Goal: Use online tool/utility

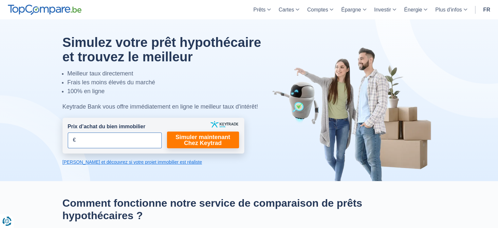
click at [102, 145] on input "Prix d’achat du bien immobilier" at bounding box center [115, 140] width 94 height 16
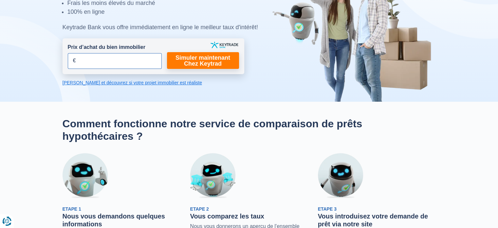
scroll to position [33, 0]
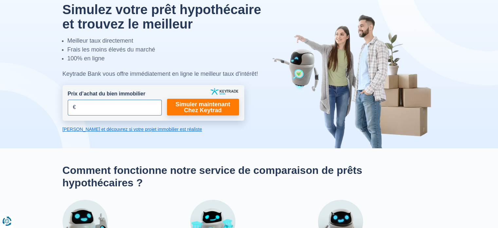
click at [107, 107] on input "Prix d’achat du bien immobilier" at bounding box center [115, 108] width 94 height 16
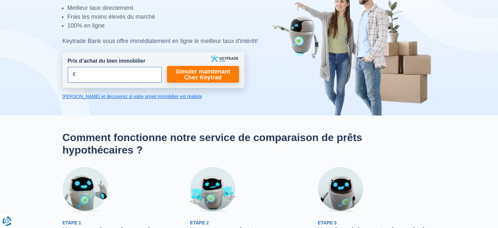
scroll to position [65, 0]
click at [107, 76] on input "Prix d’achat du bien immobilier" at bounding box center [115, 75] width 94 height 16
type input "172.000"
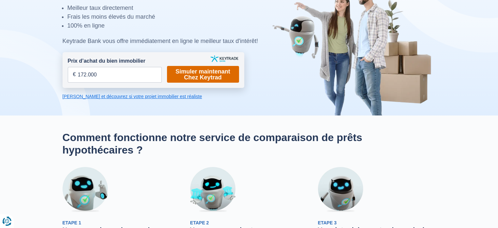
click at [195, 73] on link "Simuler maintenant Chez Keytrad" at bounding box center [203, 74] width 72 height 17
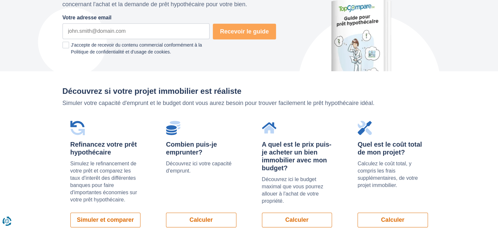
scroll to position [295, 0]
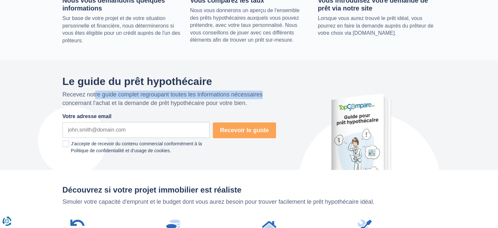
drag, startPoint x: 94, startPoint y: 93, endPoint x: 259, endPoint y: 96, distance: 165.4
click at [259, 96] on p "Recevez notre guide complet regroupant toutes les informations nécessaires conc…" at bounding box center [170, 98] width 214 height 17
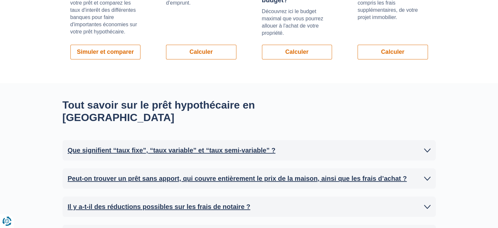
scroll to position [491, 0]
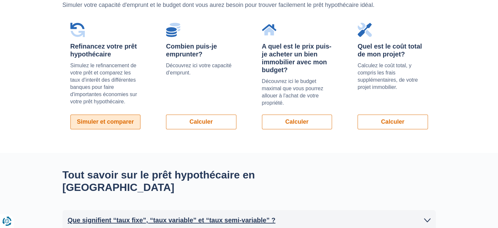
click at [111, 119] on link "Simuler et comparer" at bounding box center [105, 121] width 70 height 15
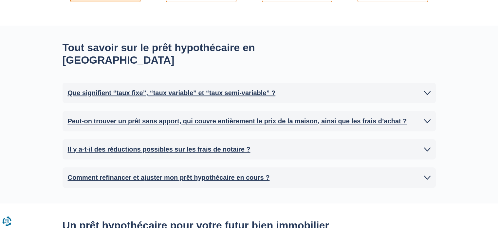
scroll to position [622, 0]
